Goal: Information Seeking & Learning: Understand process/instructions

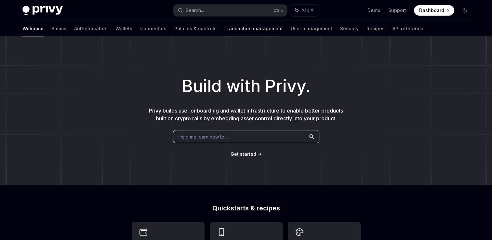
click at [224, 32] on link "Transaction management" at bounding box center [253, 29] width 58 height 16
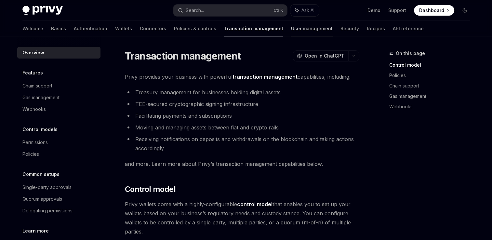
click at [291, 29] on link "User management" at bounding box center [312, 29] width 42 height 16
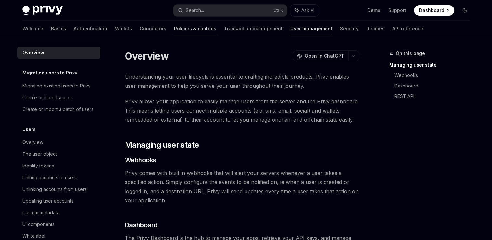
click at [174, 22] on link "Policies & controls" at bounding box center [195, 29] width 42 height 16
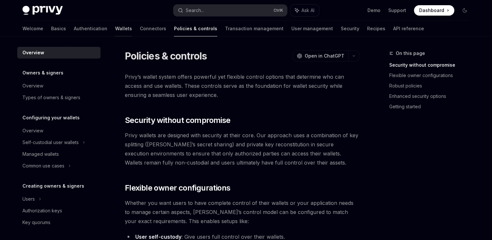
click at [115, 31] on link "Wallets" at bounding box center [123, 29] width 17 height 16
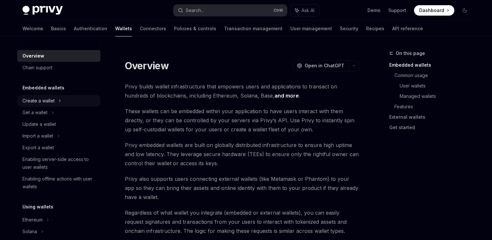
click at [42, 103] on div "Create a wallet" at bounding box center [38, 101] width 32 height 8
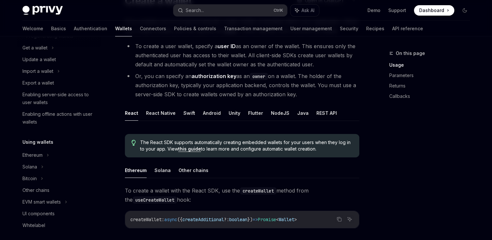
scroll to position [130, 0]
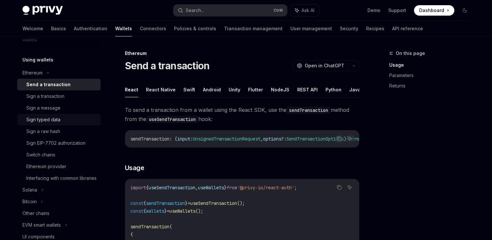
scroll to position [260, 0]
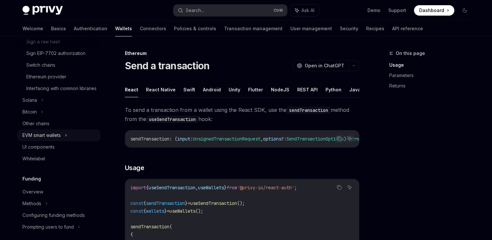
click at [62, 141] on div "EVM smart wallets" at bounding box center [58, 135] width 83 height 12
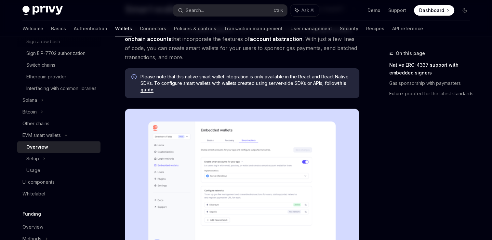
scroll to position [65, 0]
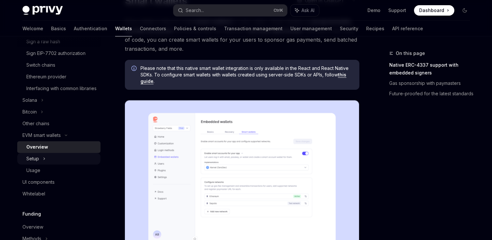
click at [51, 164] on div "Setup" at bounding box center [58, 159] width 83 height 12
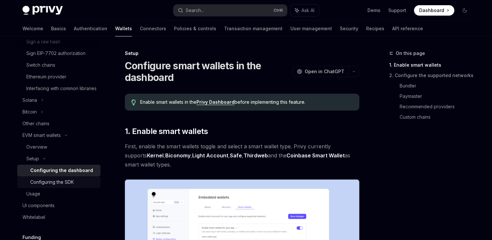
click at [76, 186] on div "Configuring the SDK" at bounding box center [63, 182] width 66 height 8
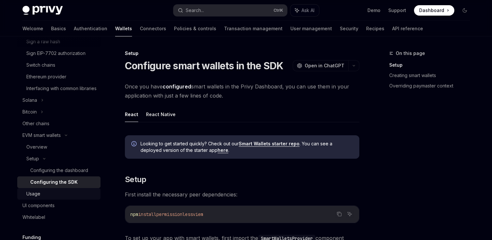
click at [59, 198] on div "Usage" at bounding box center [61, 194] width 70 height 8
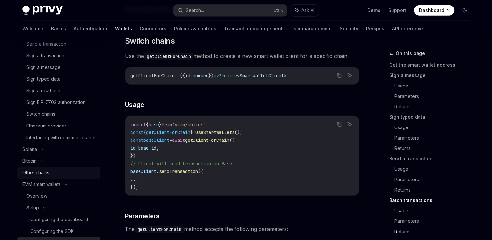
scroll to position [162, 0]
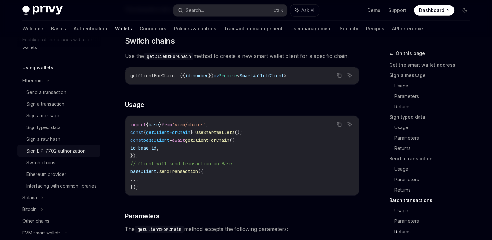
click at [70, 152] on div "Sign EIP-7702 authorization" at bounding box center [55, 151] width 59 height 8
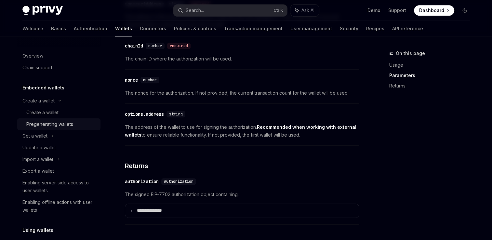
click at [61, 126] on div "Pregenerating wallets" at bounding box center [49, 124] width 47 height 8
type textarea "*"
